Goal: Task Accomplishment & Management: Use online tool/utility

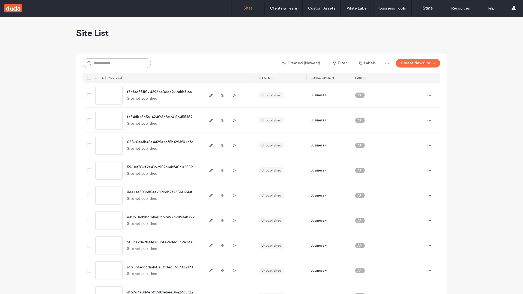
click at [117, 63] on input at bounding box center [117, 63] width 68 height 10
type input "**********"
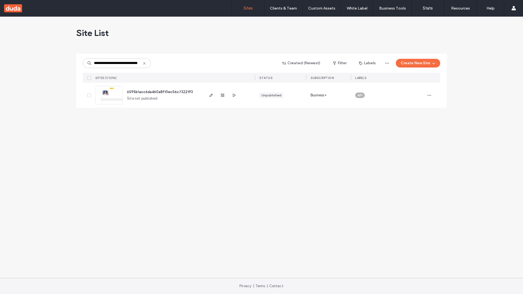
click at [160, 92] on span "6595b1acc6da460a8f10ec56c7322193" at bounding box center [160, 92] width 66 height 4
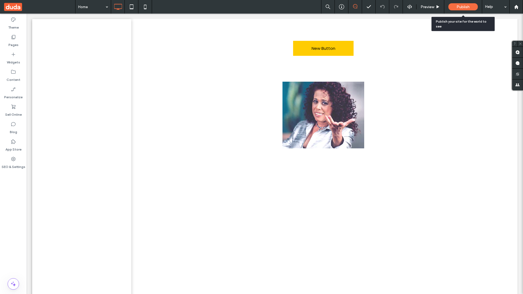
click at [463, 7] on span "Publish" at bounding box center [463, 7] width 13 height 5
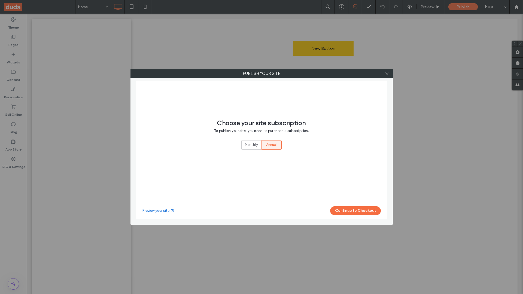
click at [355, 211] on button "Continue to Checkout" at bounding box center [355, 211] width 51 height 9
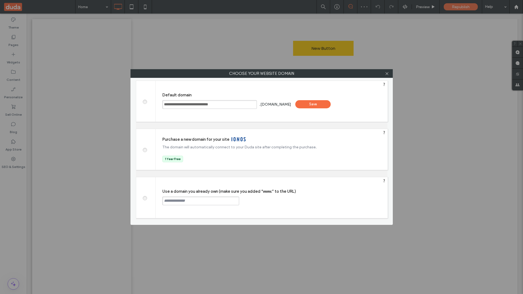
click at [308, 105] on div "Save" at bounding box center [312, 104] width 35 height 8
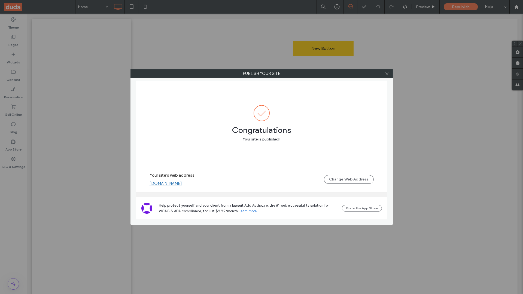
click at [387, 74] on use at bounding box center [387, 73] width 3 height 3
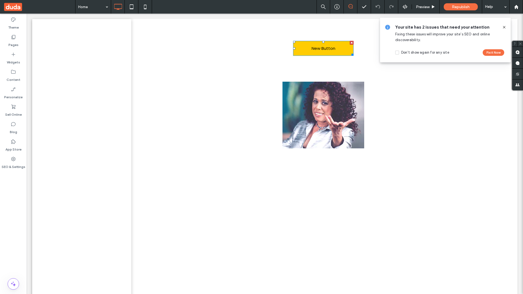
click at [323, 48] on span "New Button" at bounding box center [324, 48] width 24 height 15
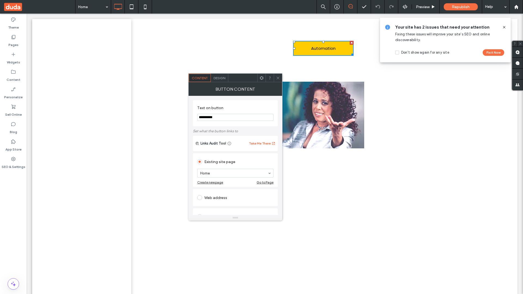
type input "**********"
click at [40, 7] on span at bounding box center [39, 7] width 71 height 14
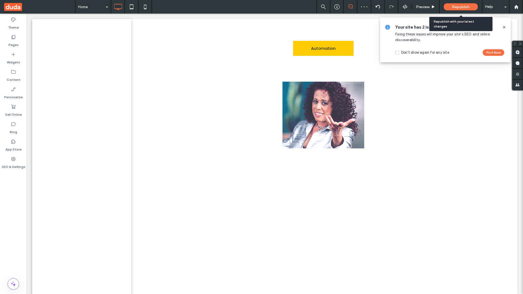
click at [461, 7] on span "Republish" at bounding box center [461, 7] width 18 height 5
